Goal: Information Seeking & Learning: Learn about a topic

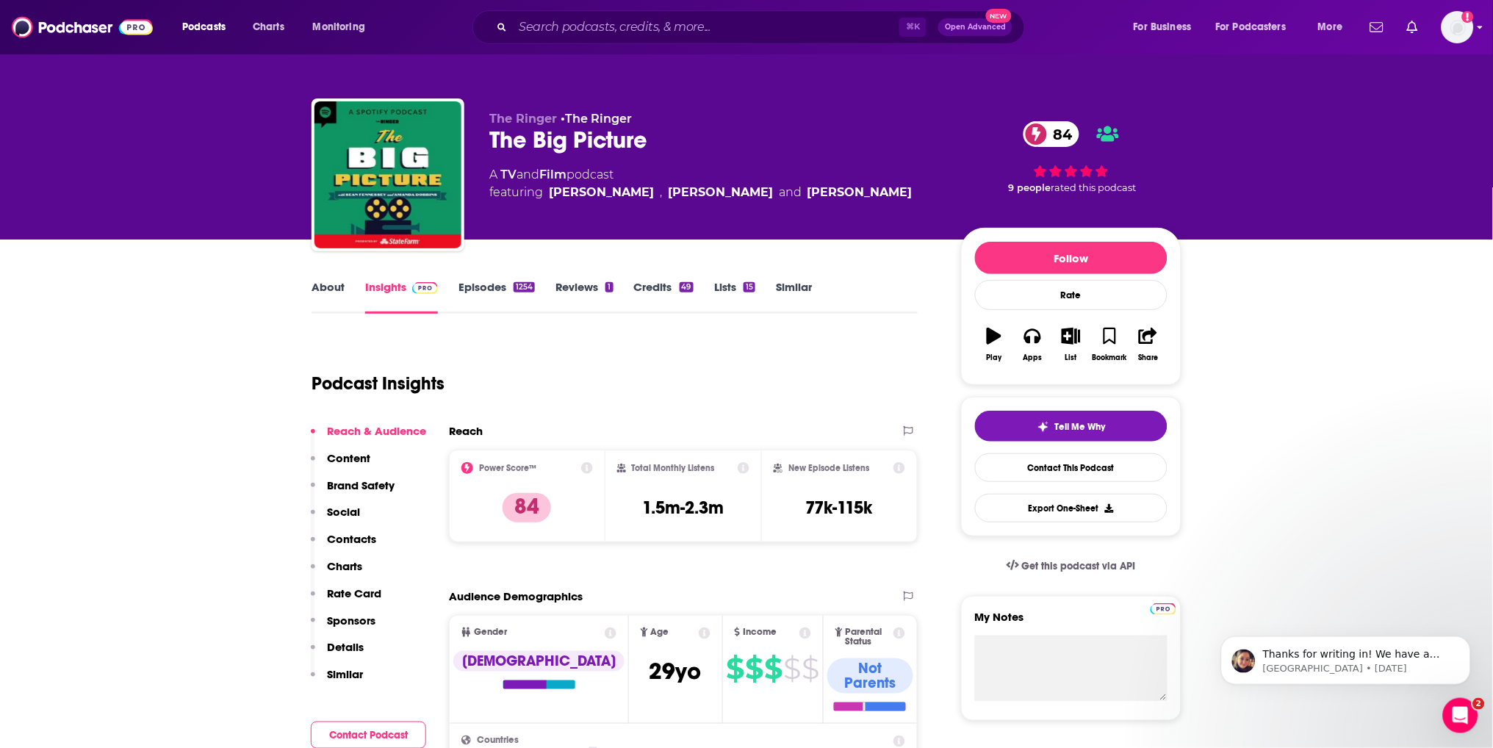
click at [1450, 32] on img "Logged in as rowan.sullivan" at bounding box center [1457, 27] width 32 height 32
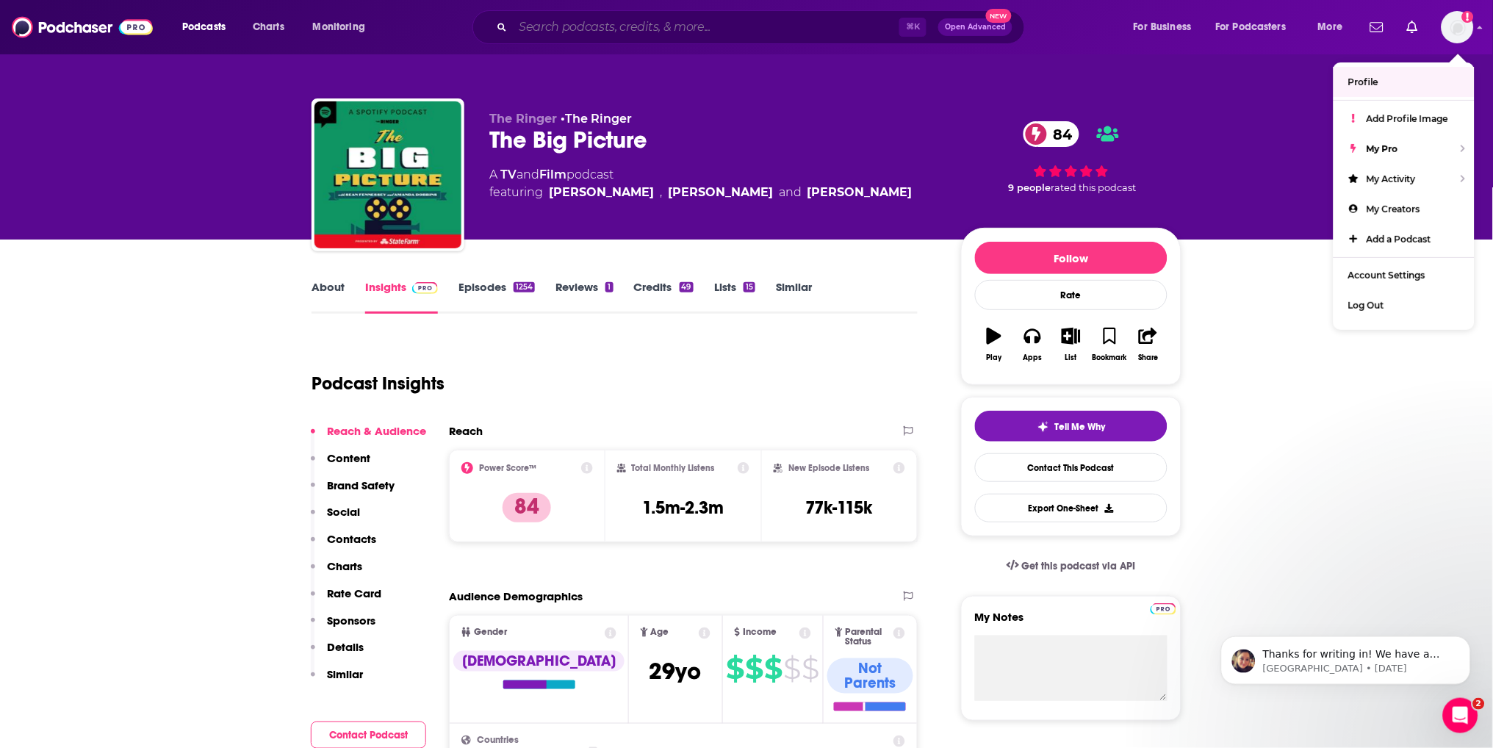
click at [765, 24] on input "Search podcasts, credits, & more..." at bounding box center [706, 27] width 386 height 24
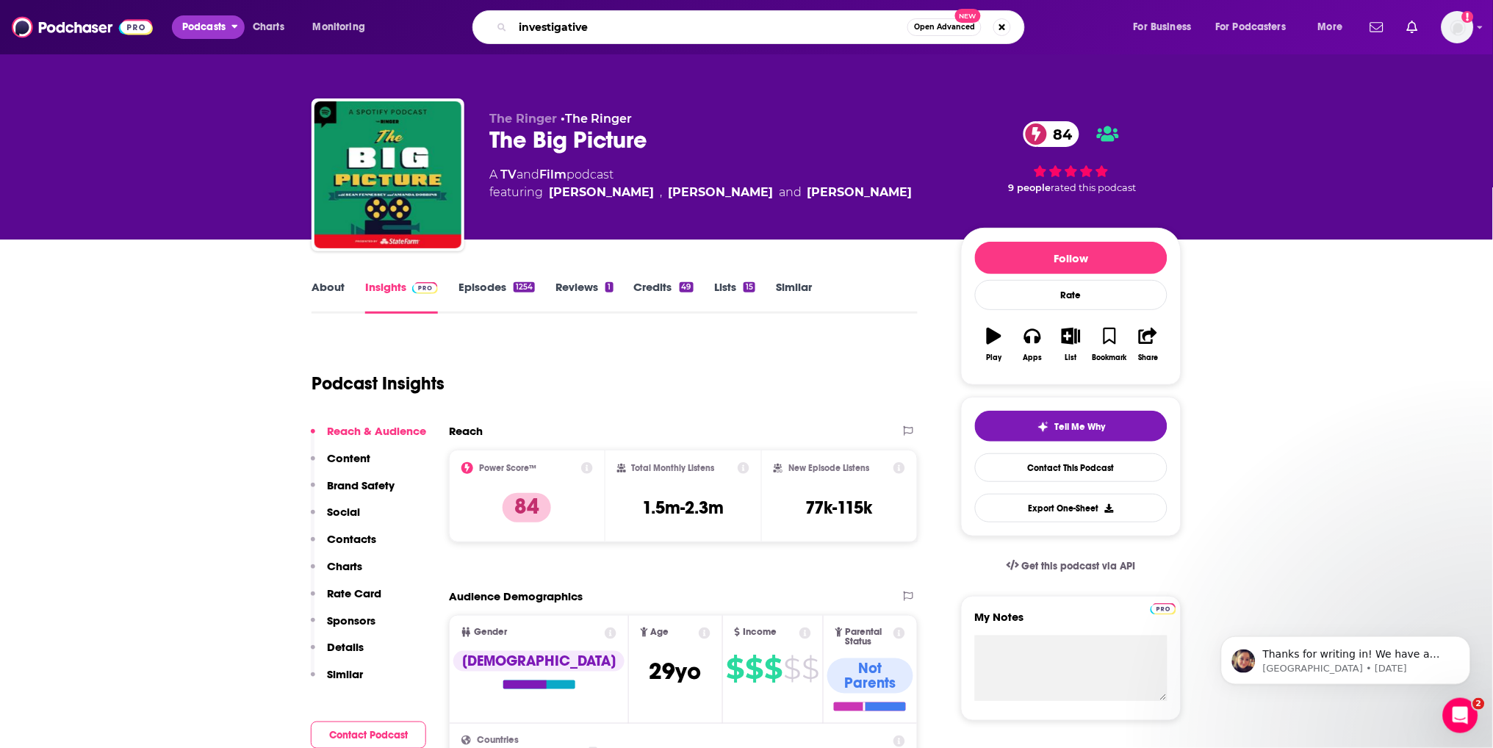
type input "investigative"
click at [228, 30] on button "Podcasts" at bounding box center [208, 27] width 73 height 24
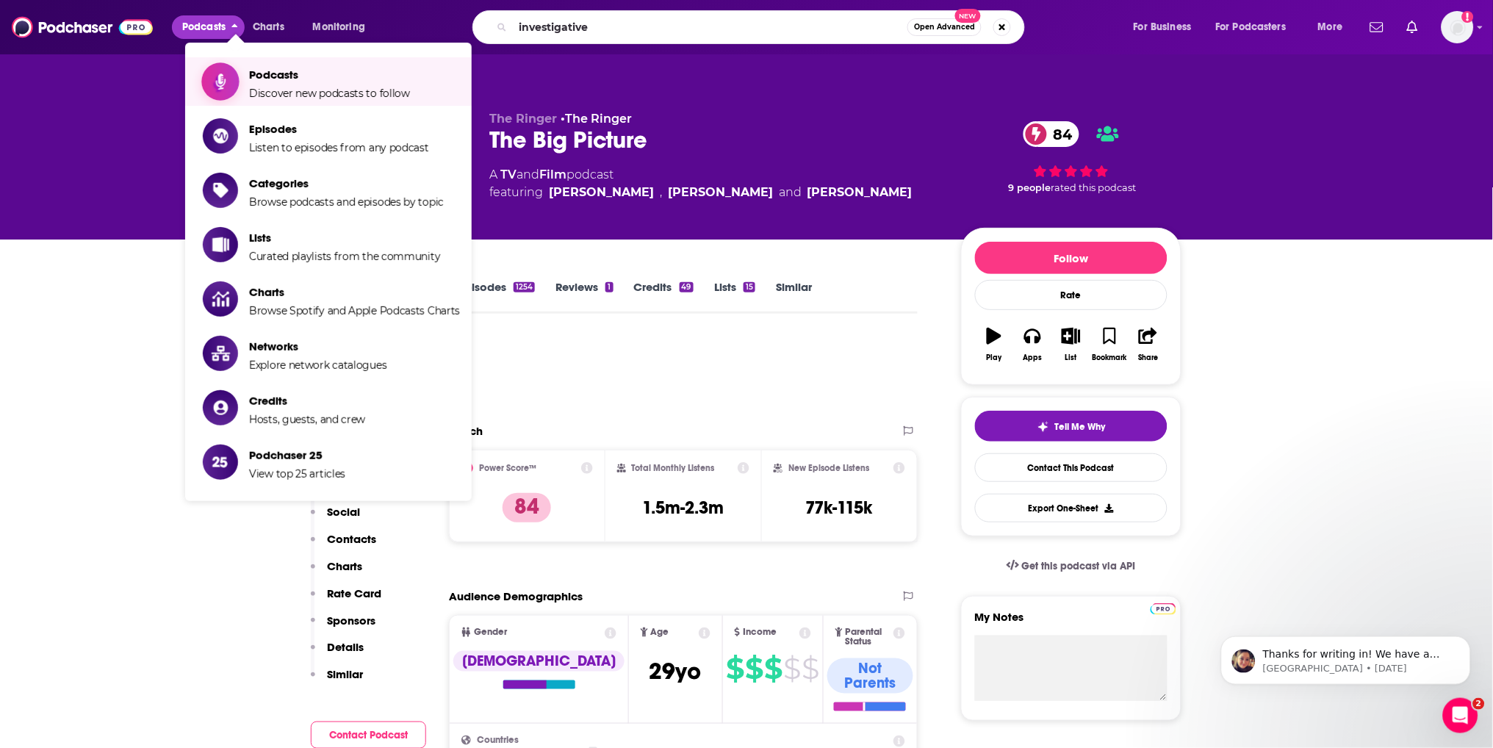
click at [275, 82] on span "Podcasts" at bounding box center [329, 75] width 161 height 14
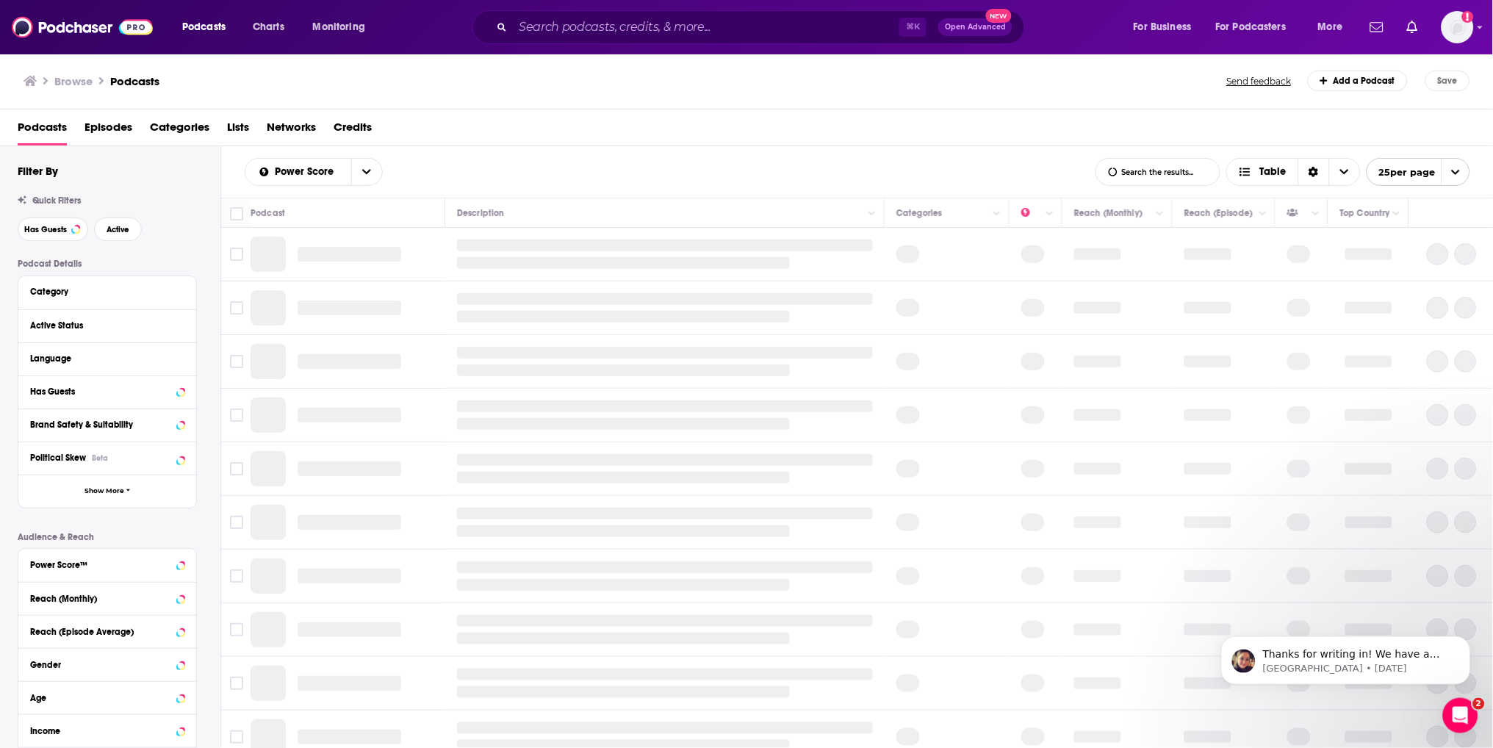
click at [212, 28] on span "Podcasts" at bounding box center [203, 27] width 43 height 21
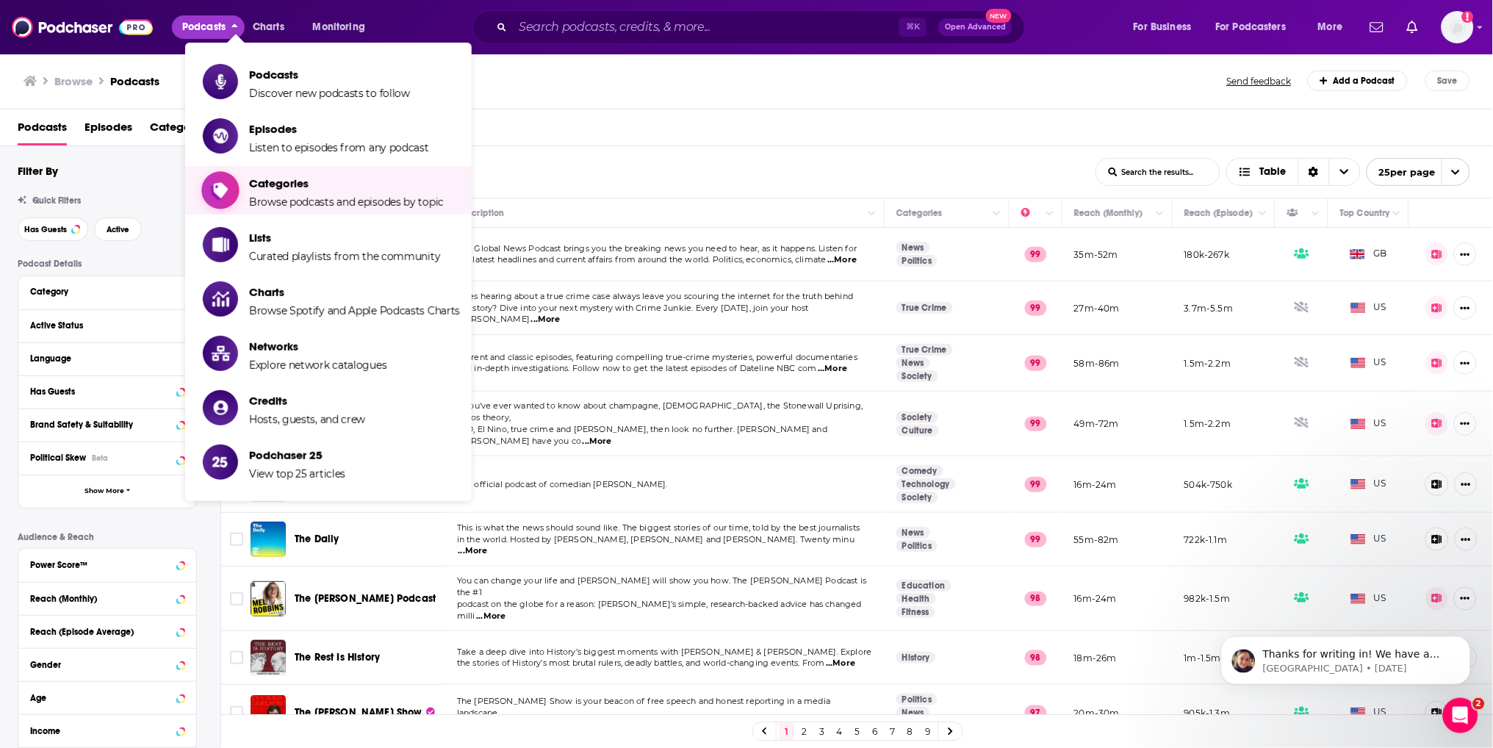
click at [266, 181] on span "Categories" at bounding box center [346, 183] width 195 height 14
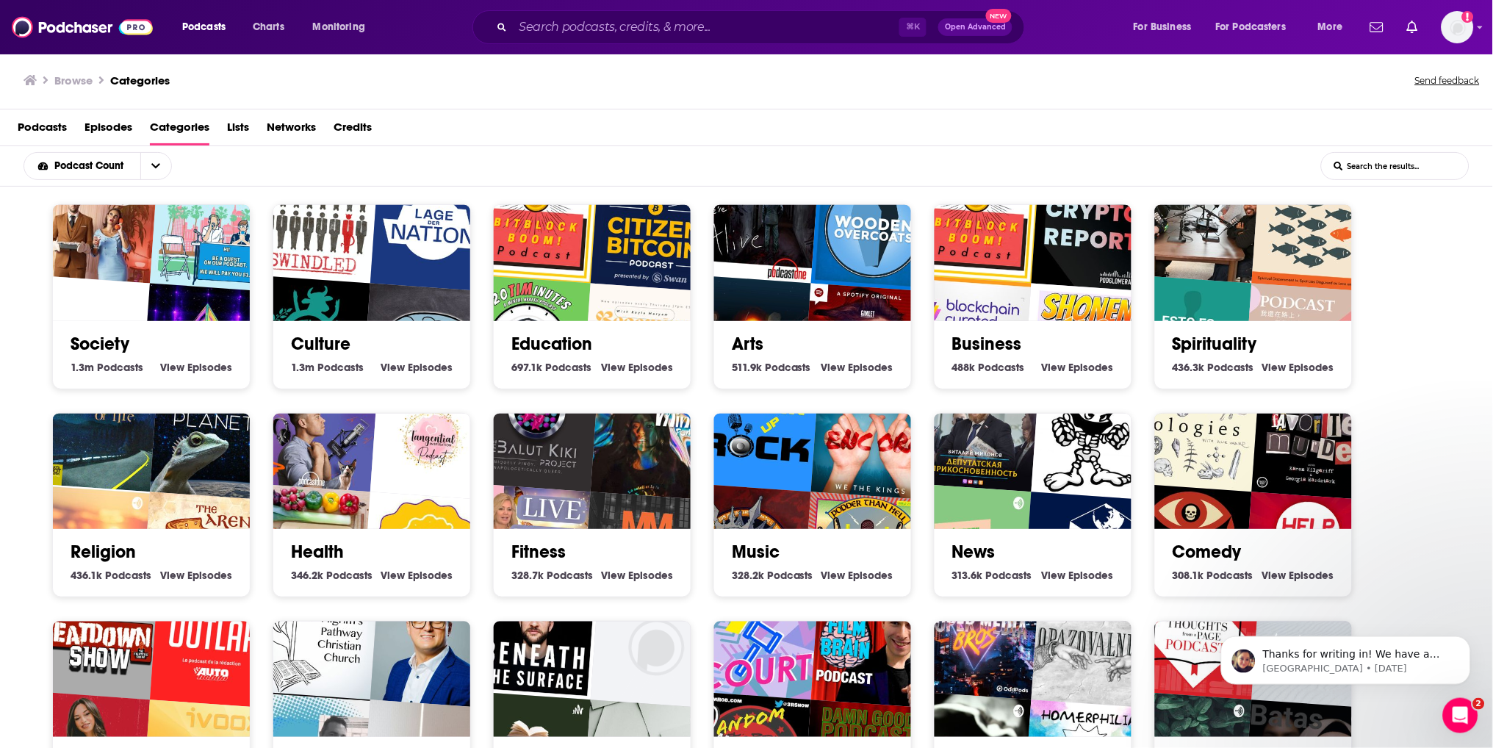
click at [139, 22] on img at bounding box center [82, 27] width 141 height 28
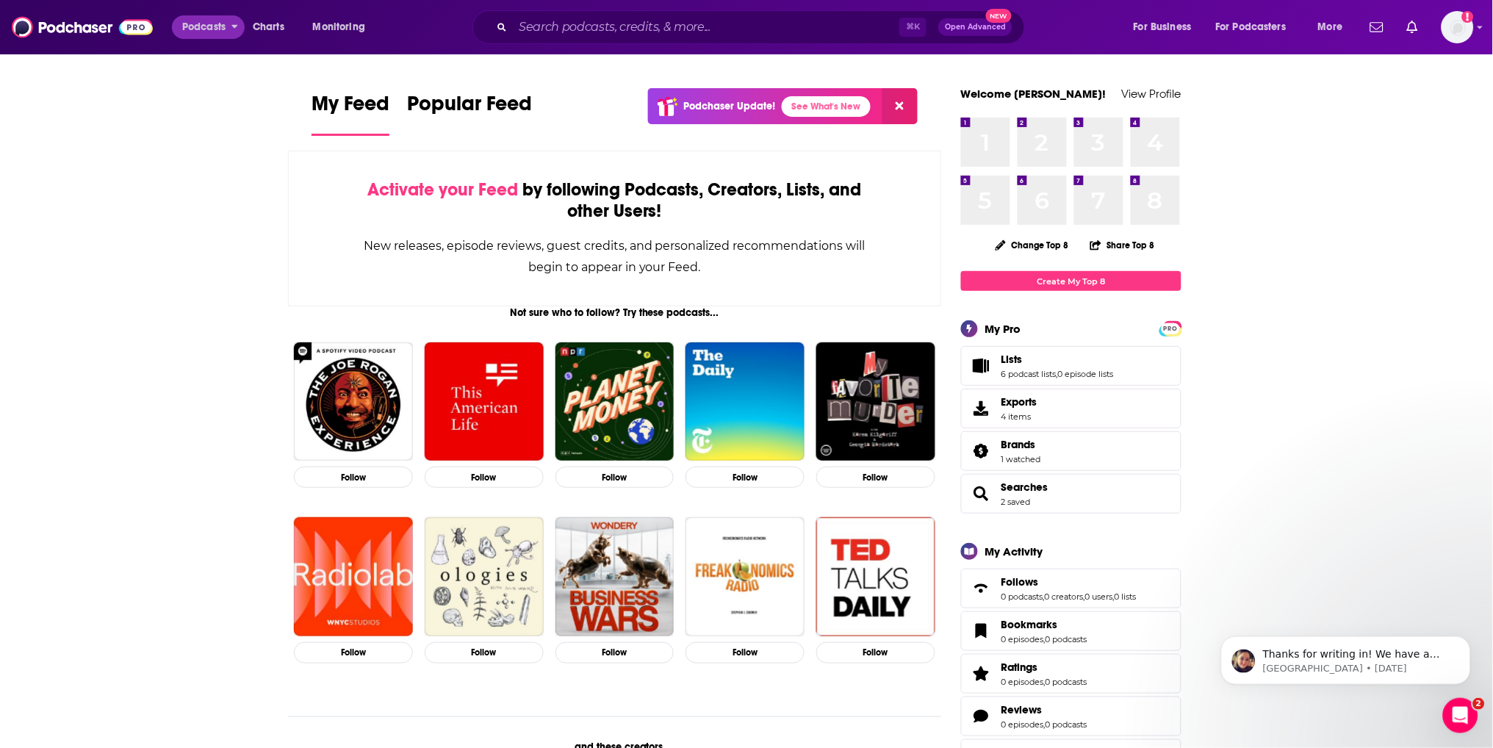
click at [209, 27] on span "Podcasts" at bounding box center [203, 27] width 43 height 21
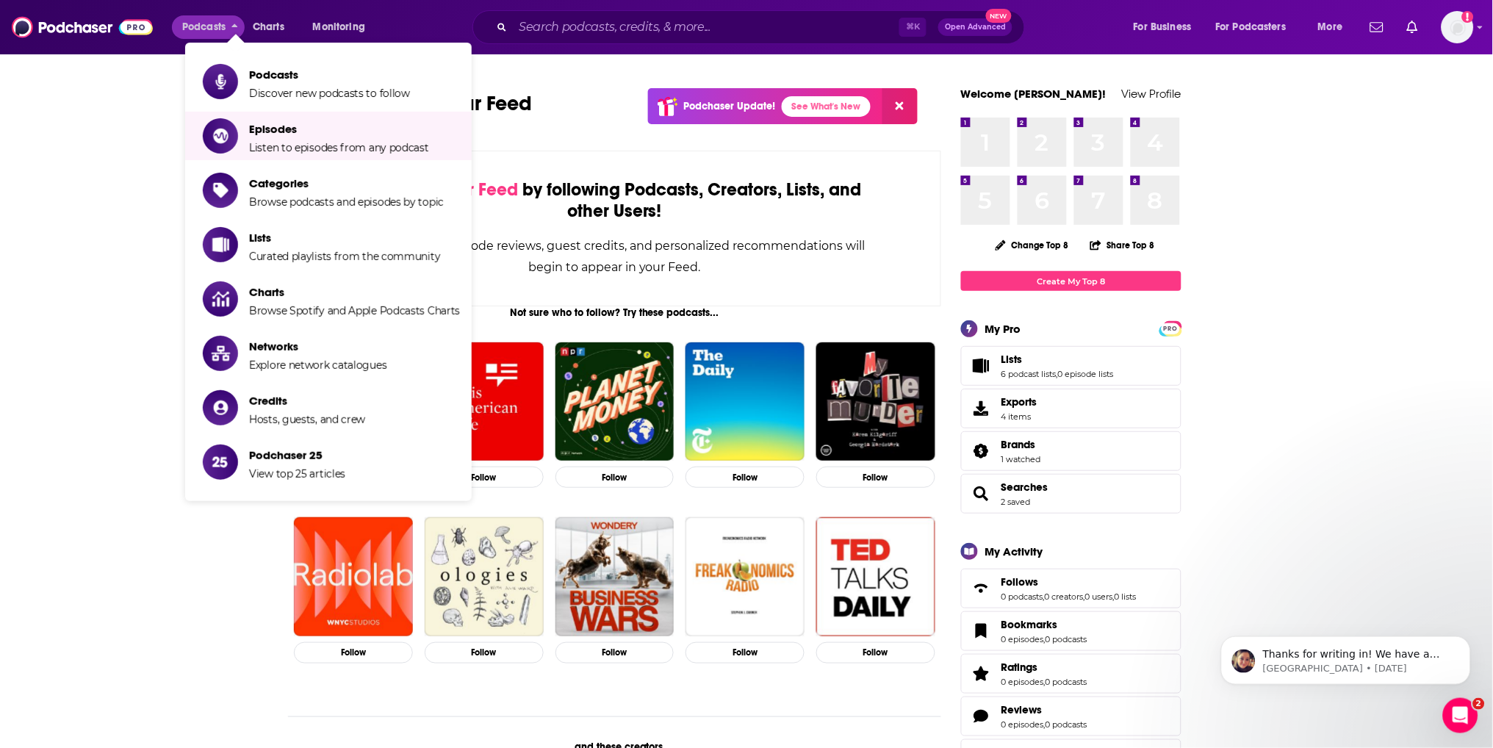
click at [270, 168] on li "Categories Browse podcasts and episodes by topic" at bounding box center [328, 190] width 287 height 48
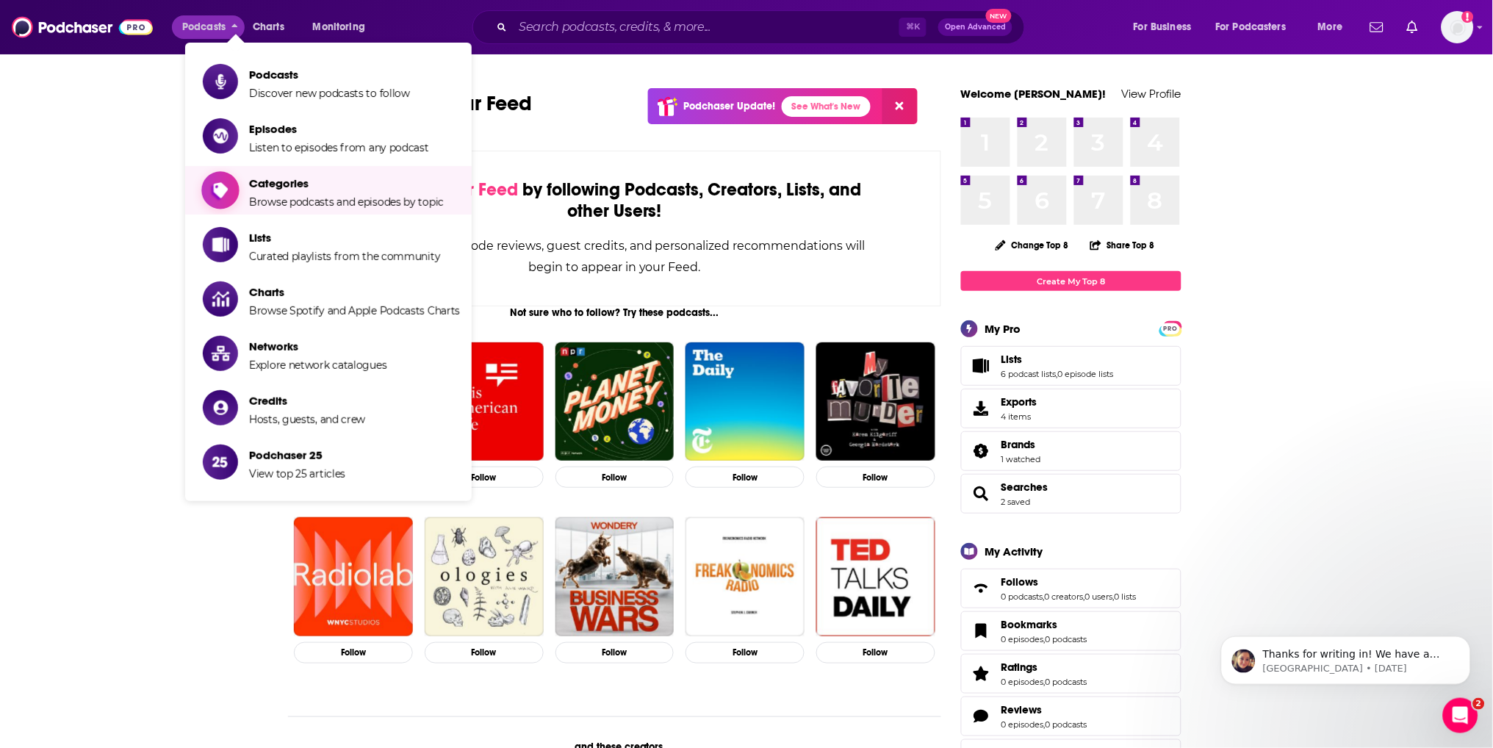
click at [267, 184] on span "Categories" at bounding box center [346, 183] width 195 height 14
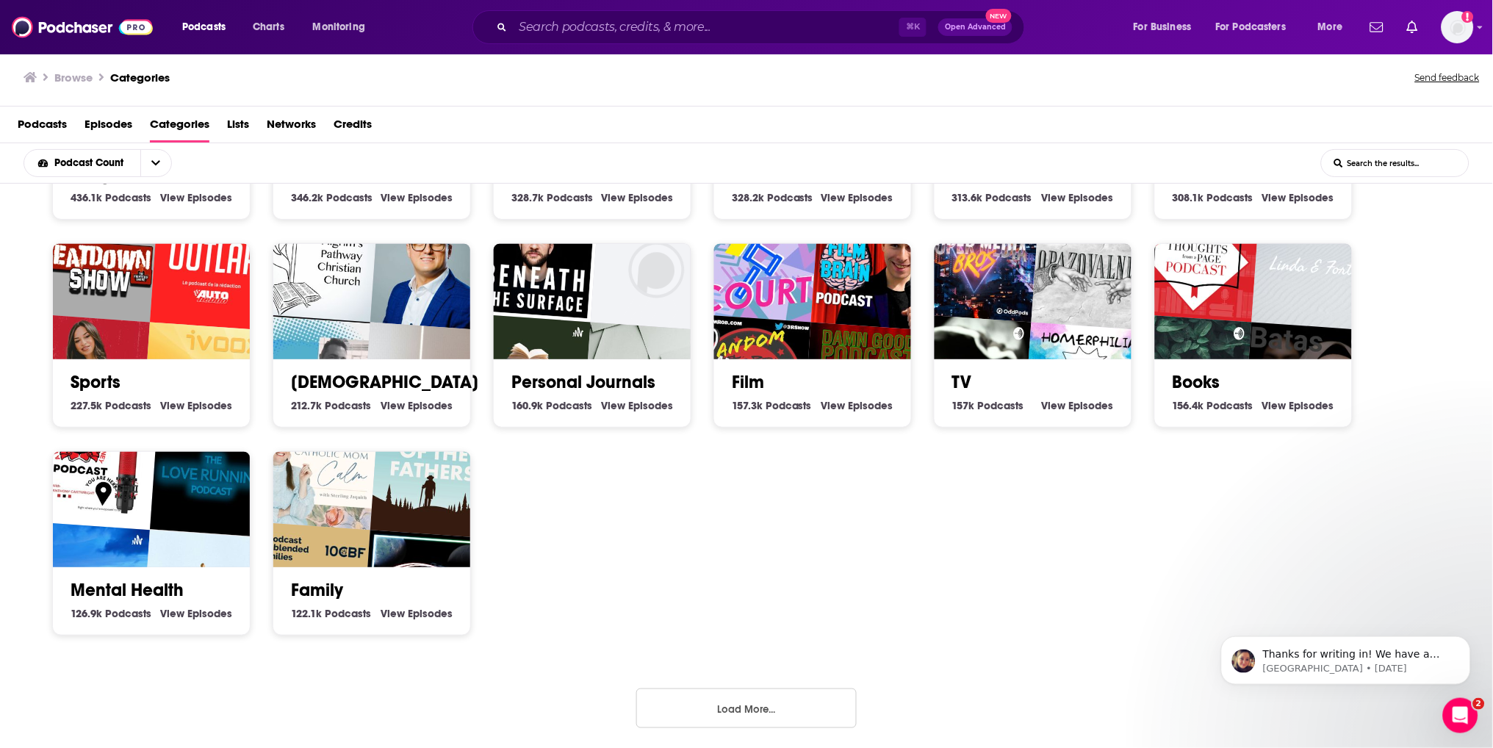
scroll to position [3, 0]
click at [688, 706] on button "Load More..." at bounding box center [746, 708] width 220 height 40
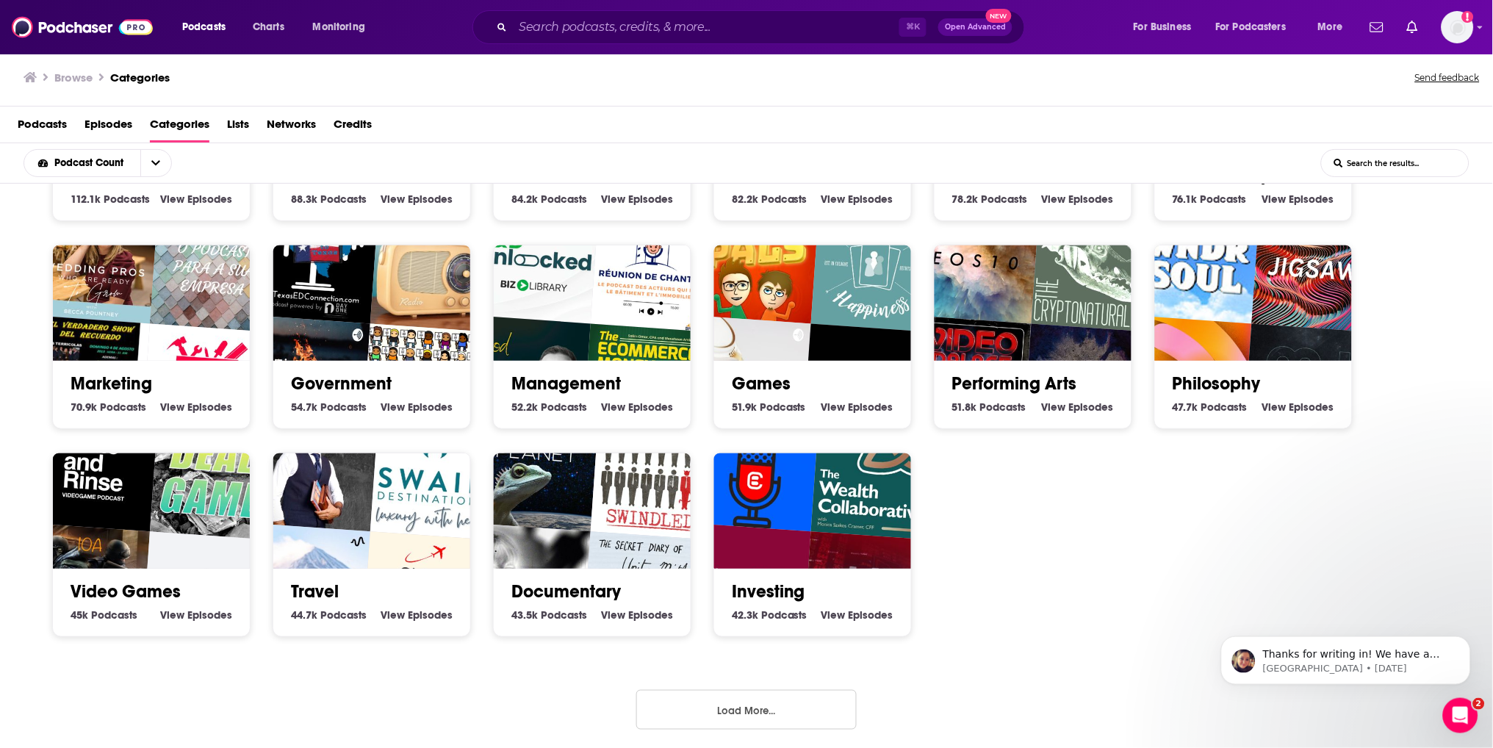
scroll to position [997, 0]
click at [689, 706] on button "Load More..." at bounding box center [746, 711] width 220 height 40
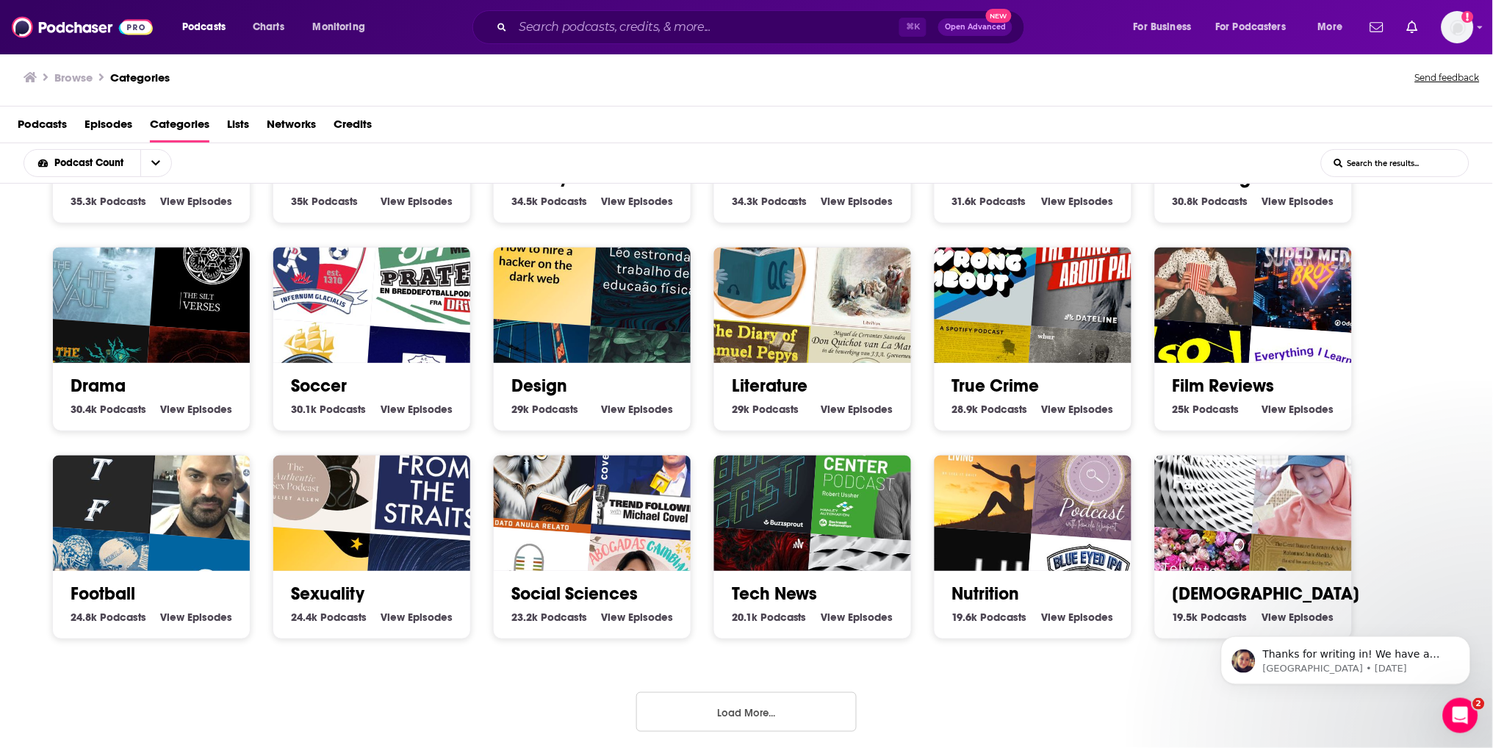
scroll to position [1619, 0]
click at [733, 707] on button "Load More..." at bounding box center [746, 713] width 220 height 40
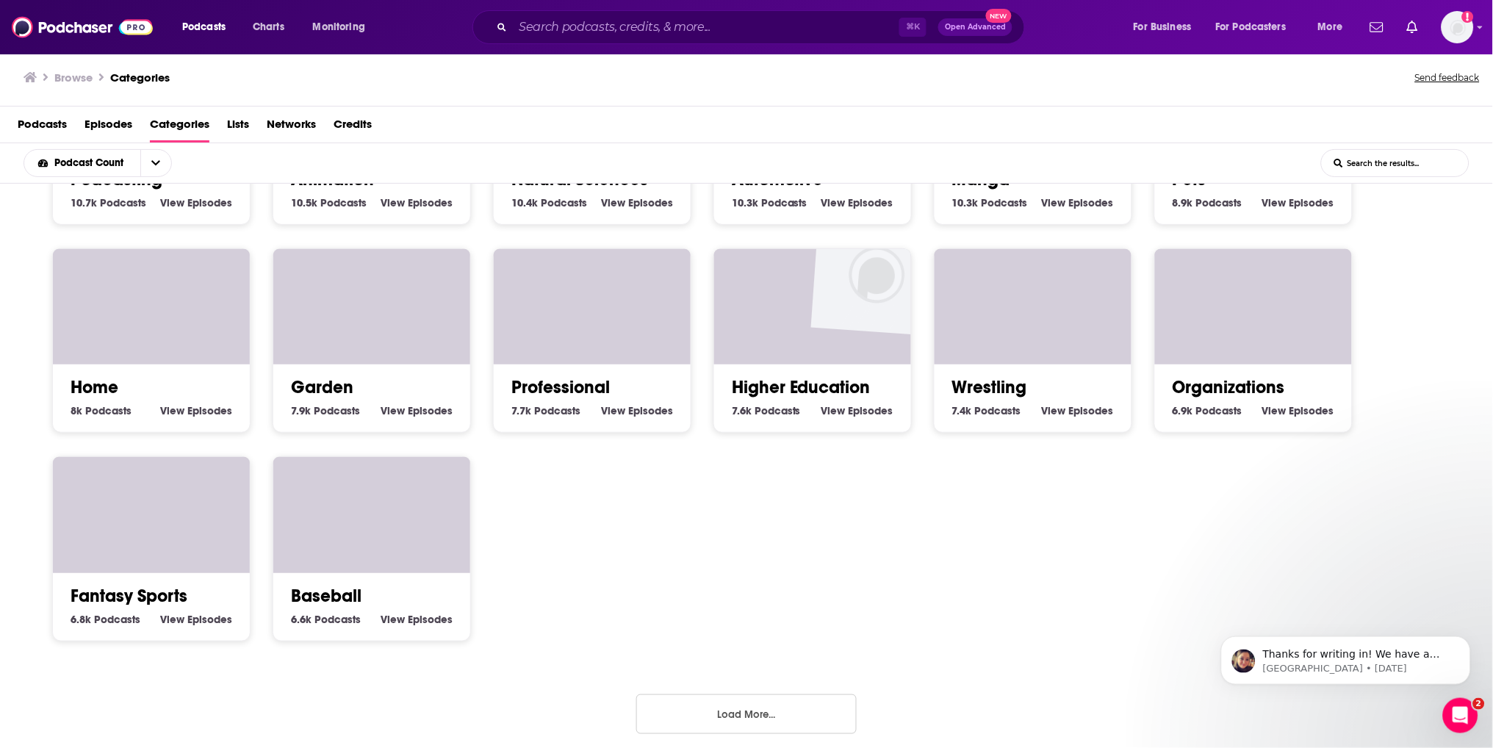
scroll to position [2450, 0]
